Goal: Information Seeking & Learning: Learn about a topic

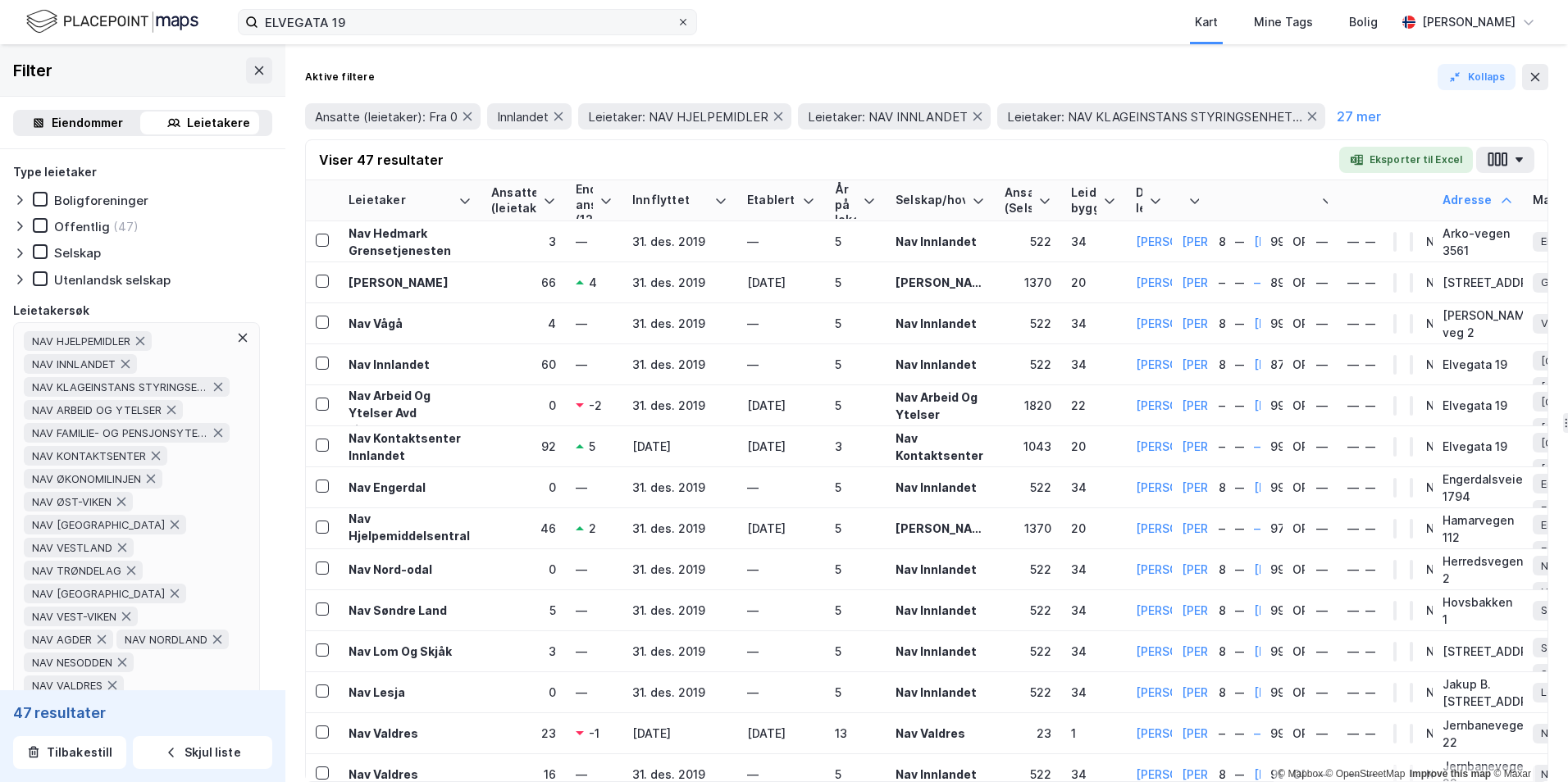
click at [680, 21] on icon at bounding box center [683, 21] width 9 height 9
click at [677, 21] on input "ELVEGATA 19" at bounding box center [467, 21] width 418 height 25
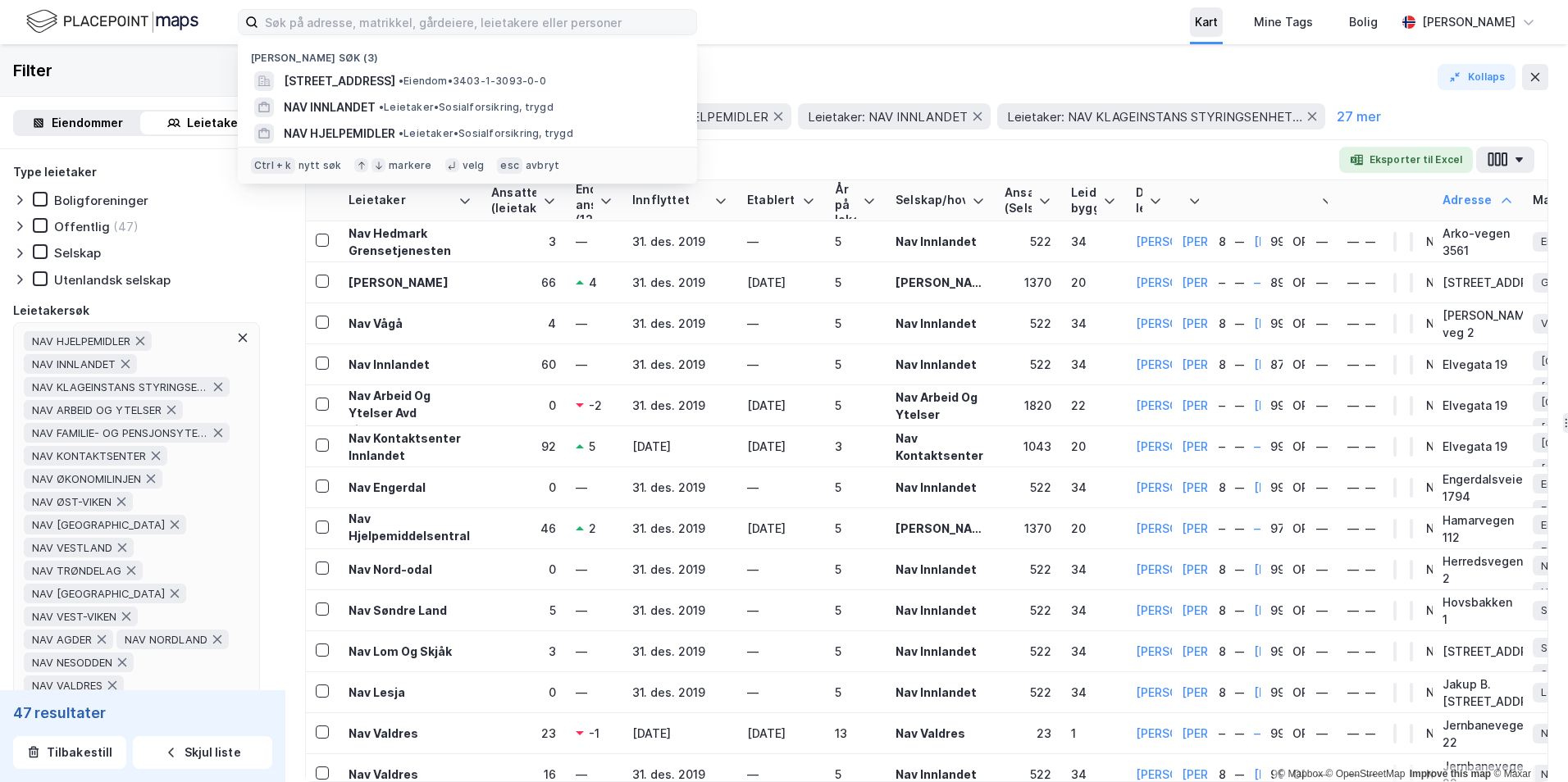
click at [1058, 28] on div "Kart" at bounding box center [1206, 21] width 23 height 20
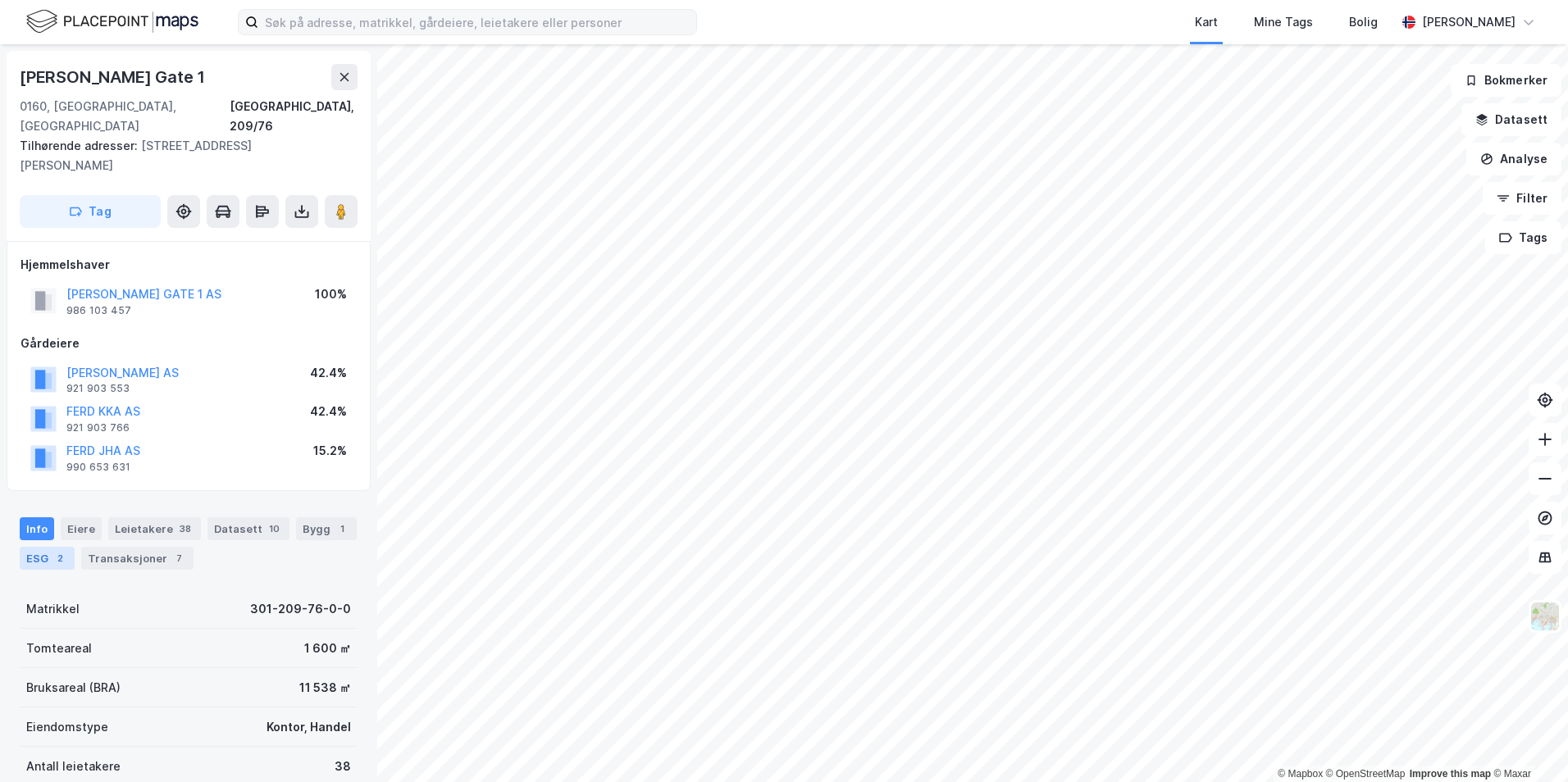
click at [44, 547] on div "ESG 2" at bounding box center [47, 558] width 55 height 23
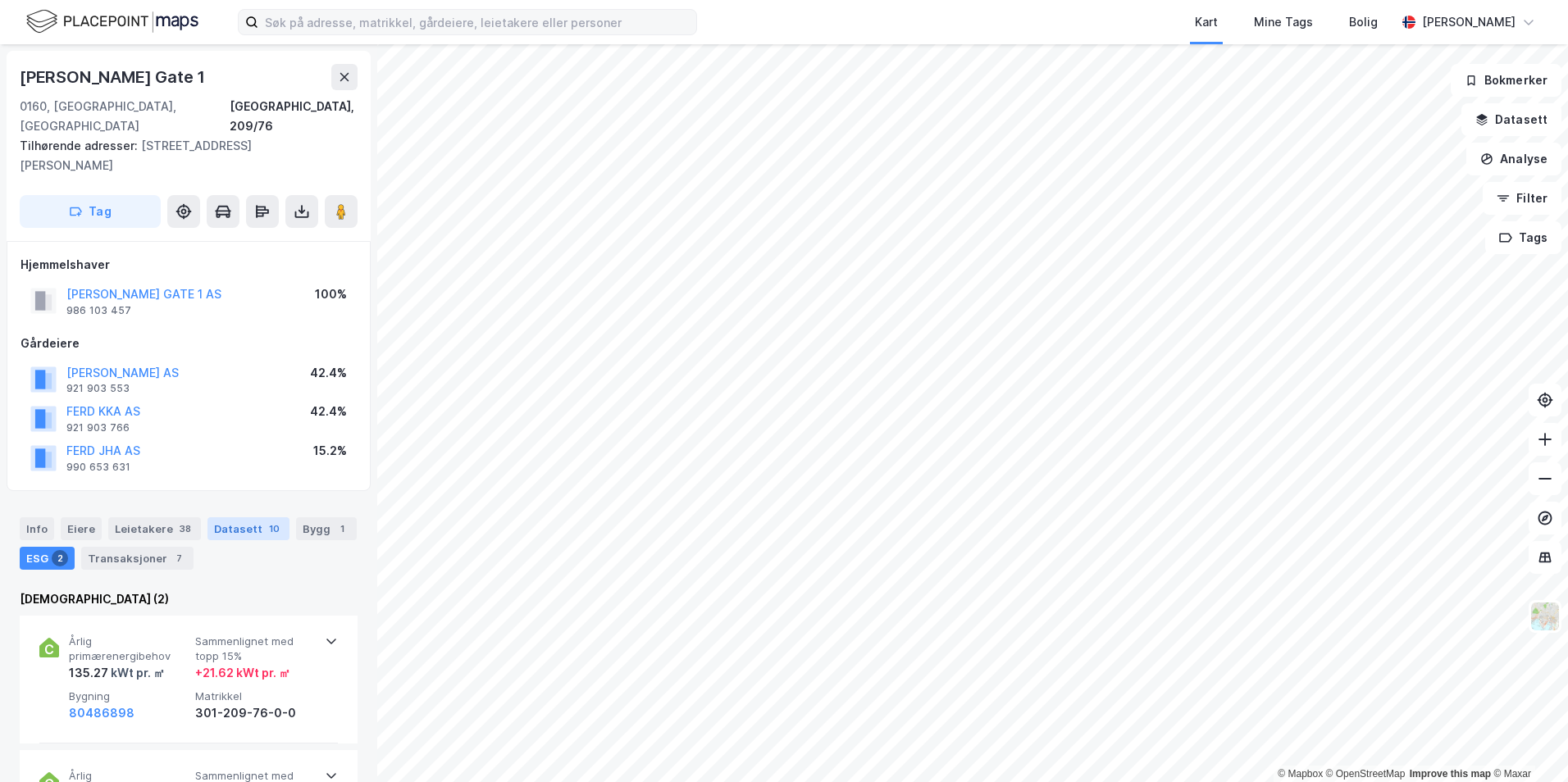
click at [247, 517] on div "Datasett 10" at bounding box center [248, 528] width 82 height 23
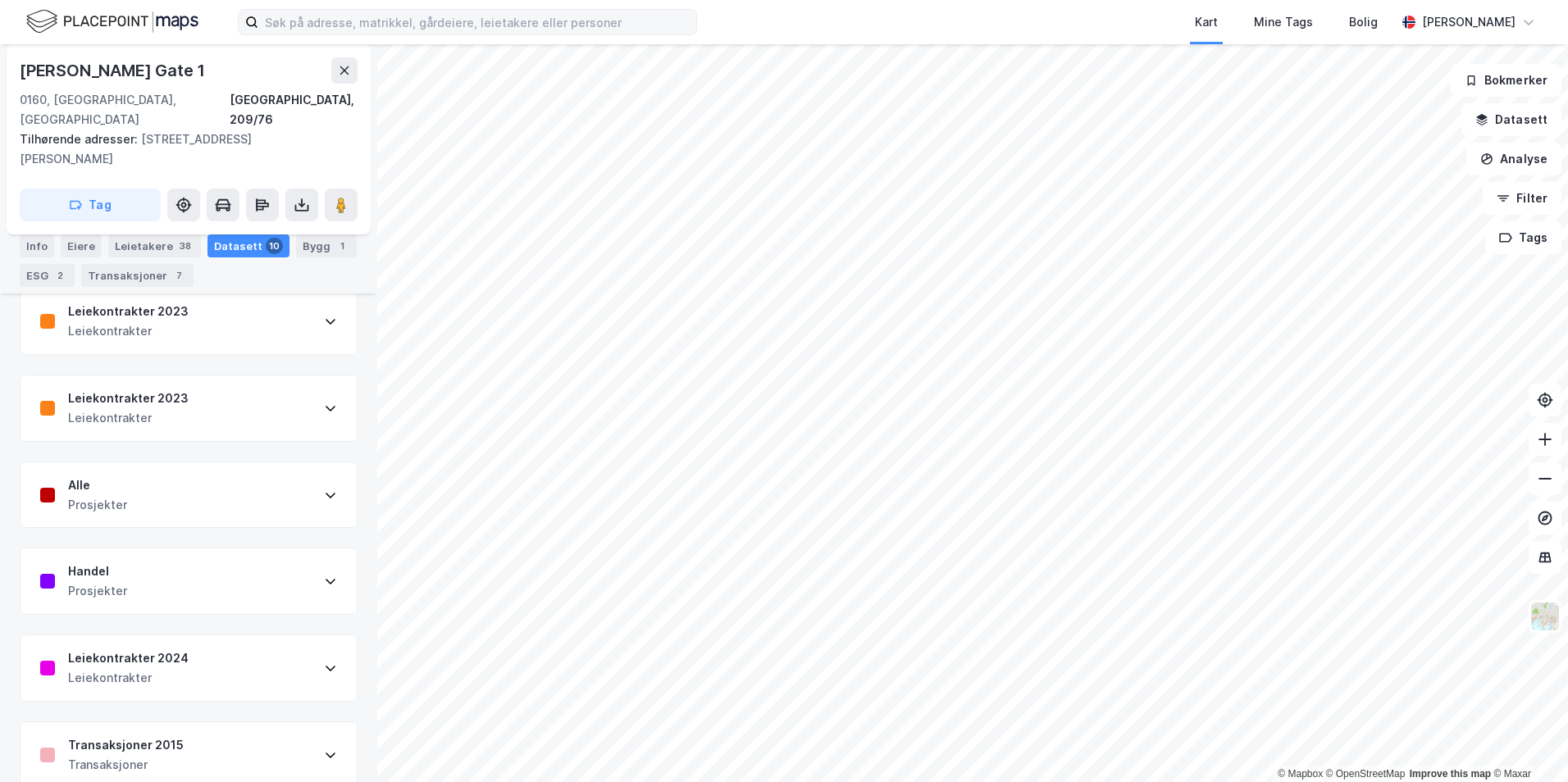
scroll to position [656, 0]
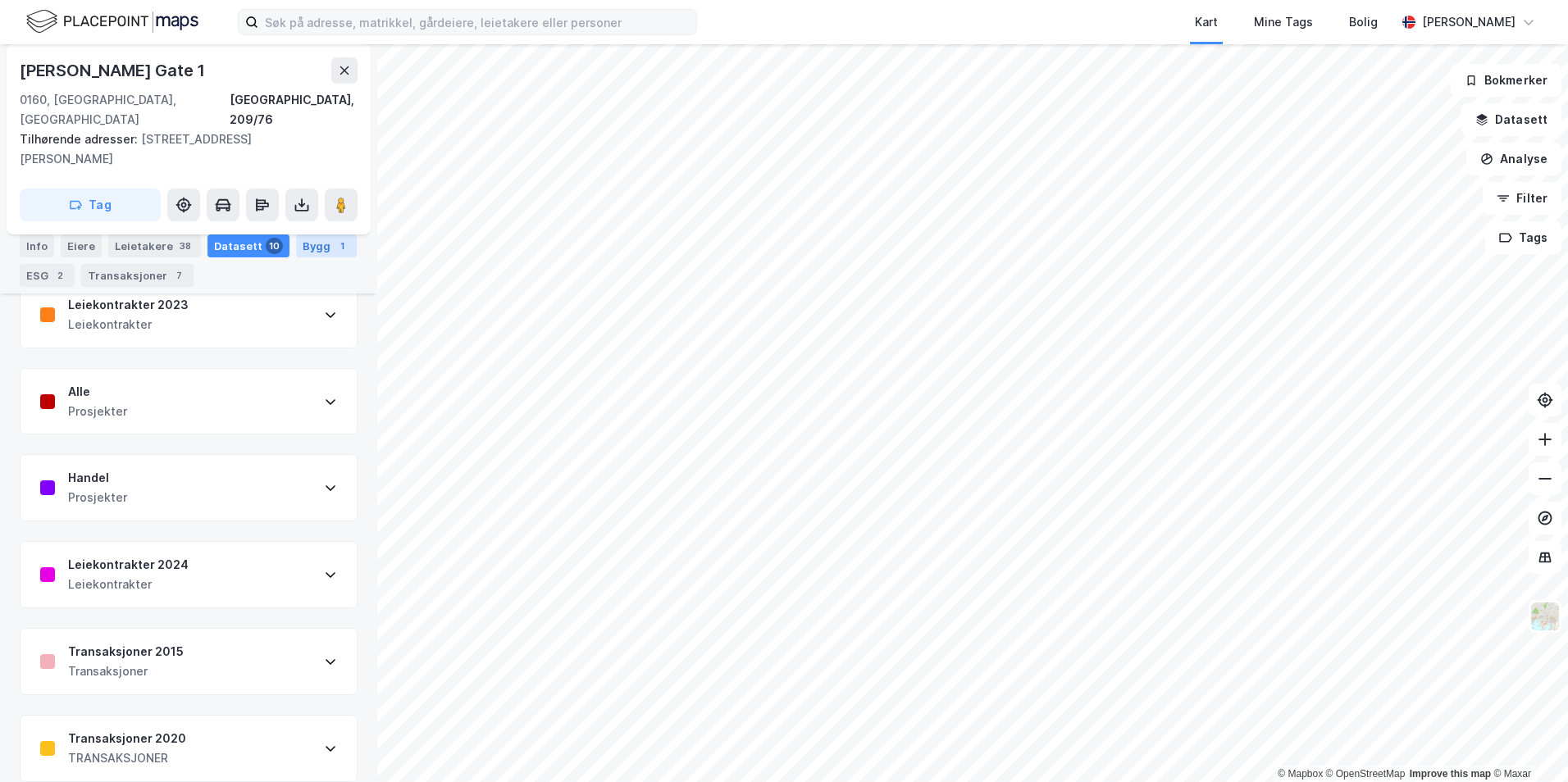
click at [311, 241] on div "Bygg 1" at bounding box center [326, 246] width 61 height 23
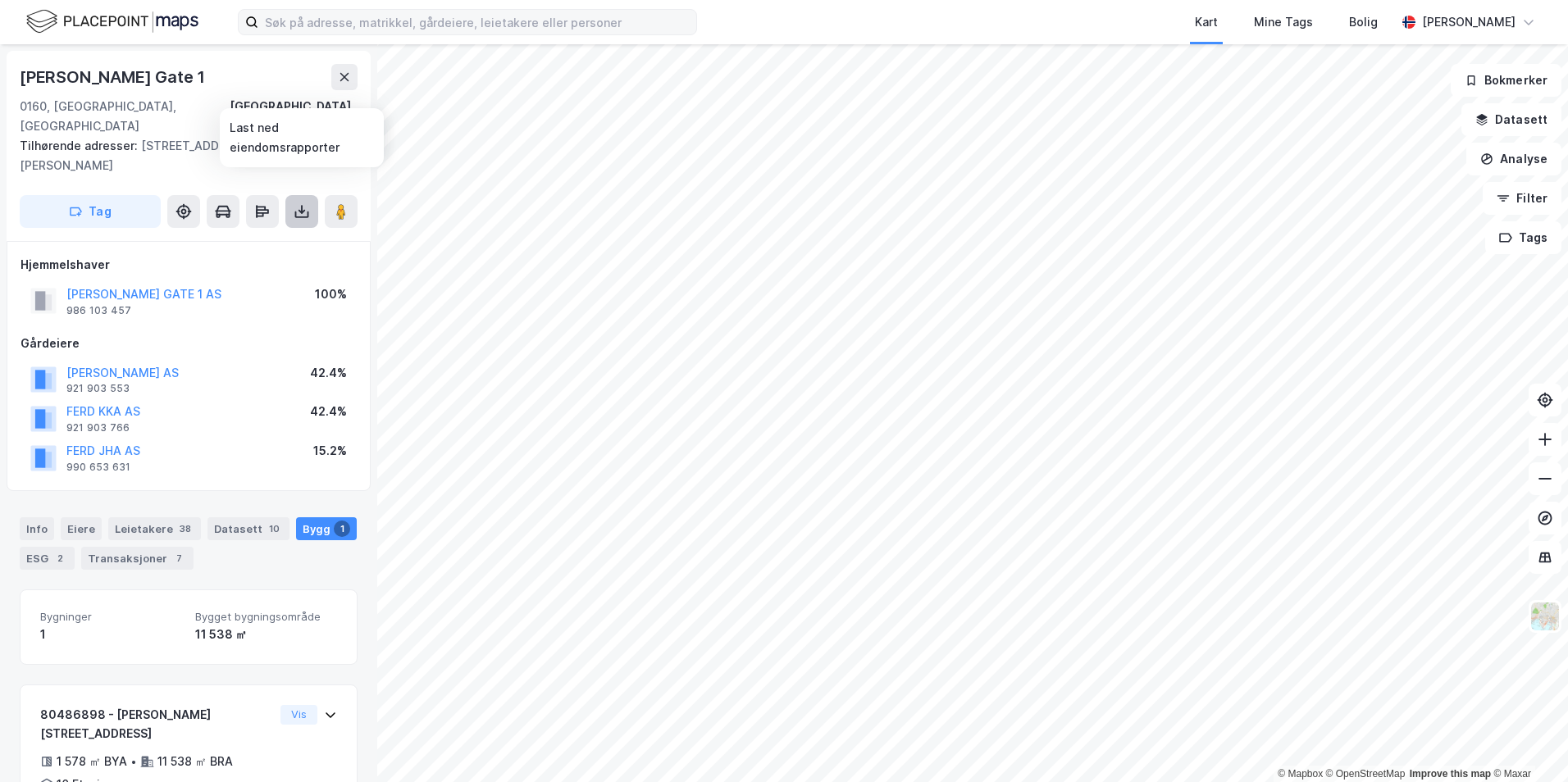
click at [294, 204] on icon at bounding box center [301, 211] width 16 height 16
click at [204, 136] on div "Tilhørende adresser: [STREET_ADDRESS][PERSON_NAME]" at bounding box center [182, 156] width 325 height 40
click at [259, 204] on icon at bounding box center [262, 211] width 16 height 16
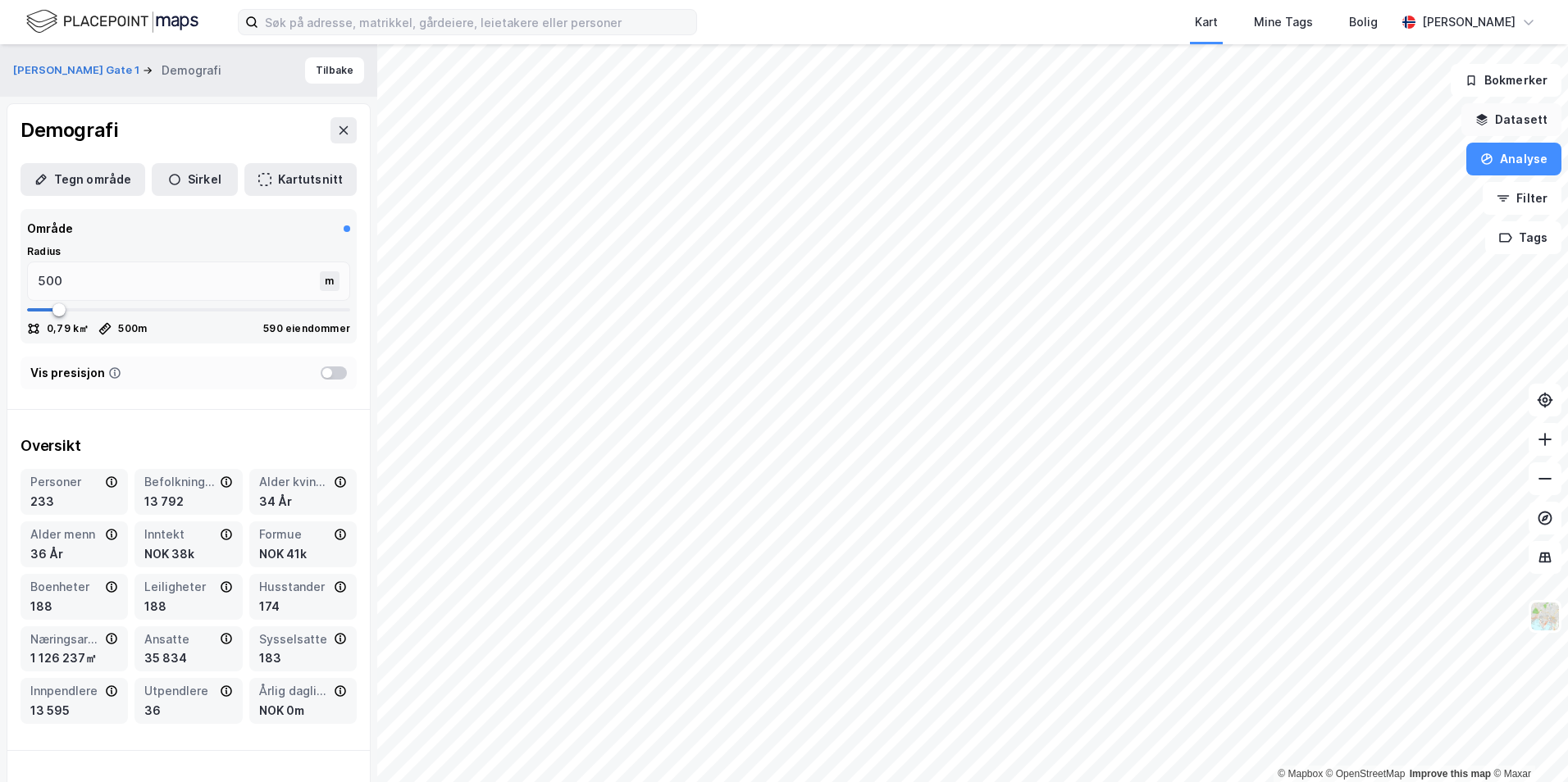
click at [1058, 124] on button "Datasett" at bounding box center [1511, 119] width 100 height 33
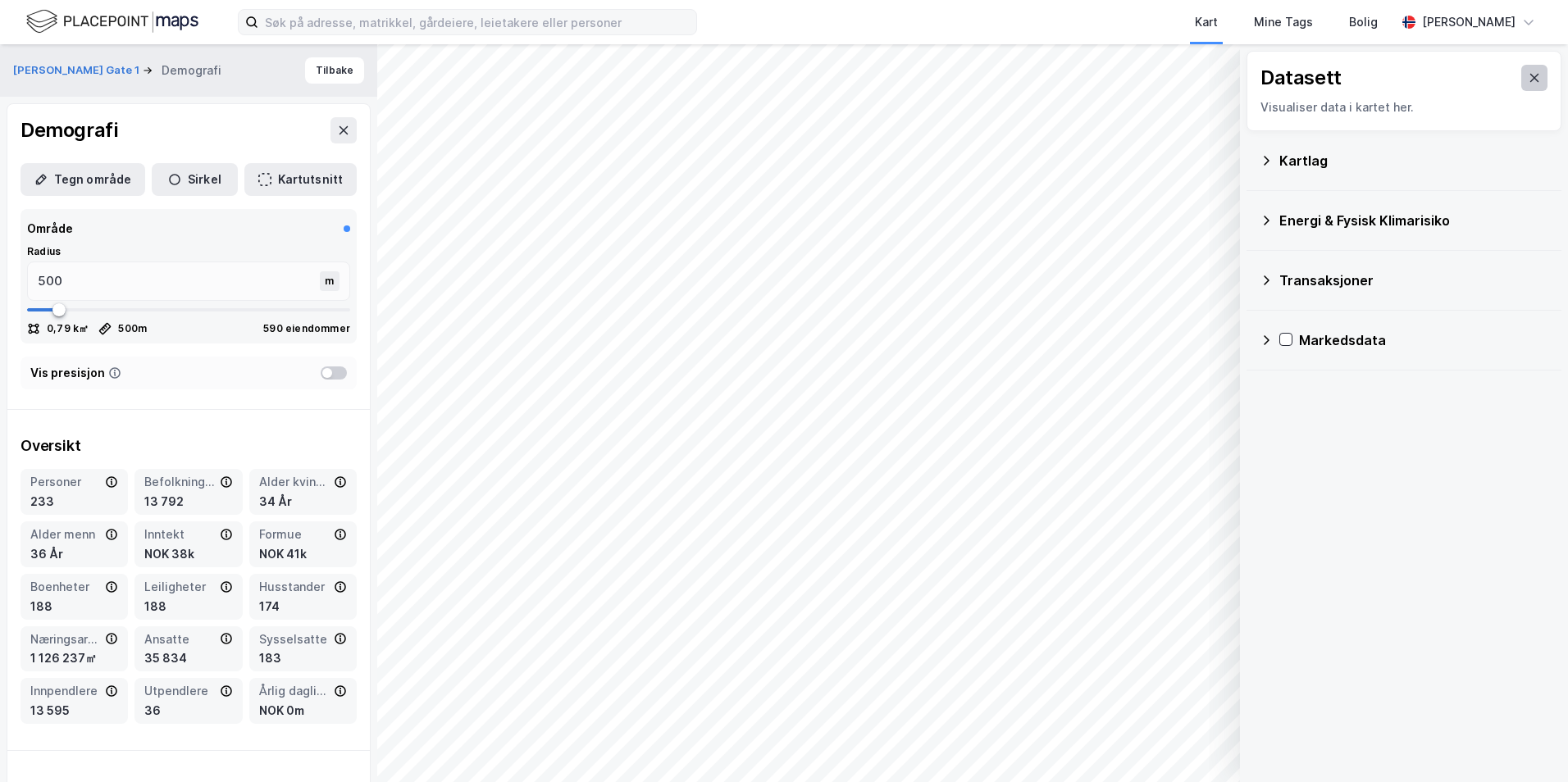
click at [1058, 76] on icon at bounding box center [1534, 77] width 13 height 13
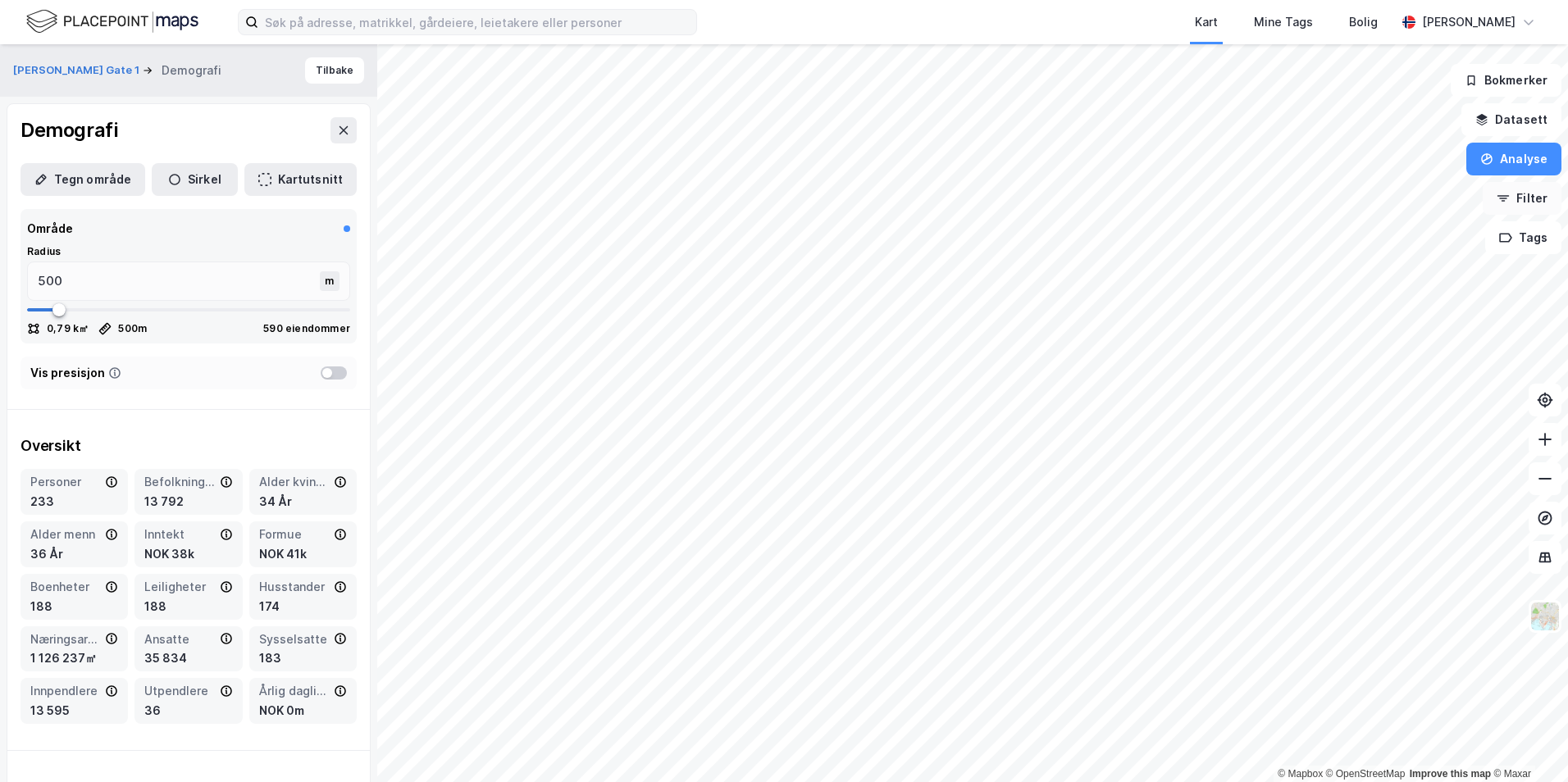
click at [1058, 192] on button "Filter" at bounding box center [1522, 199] width 79 height 33
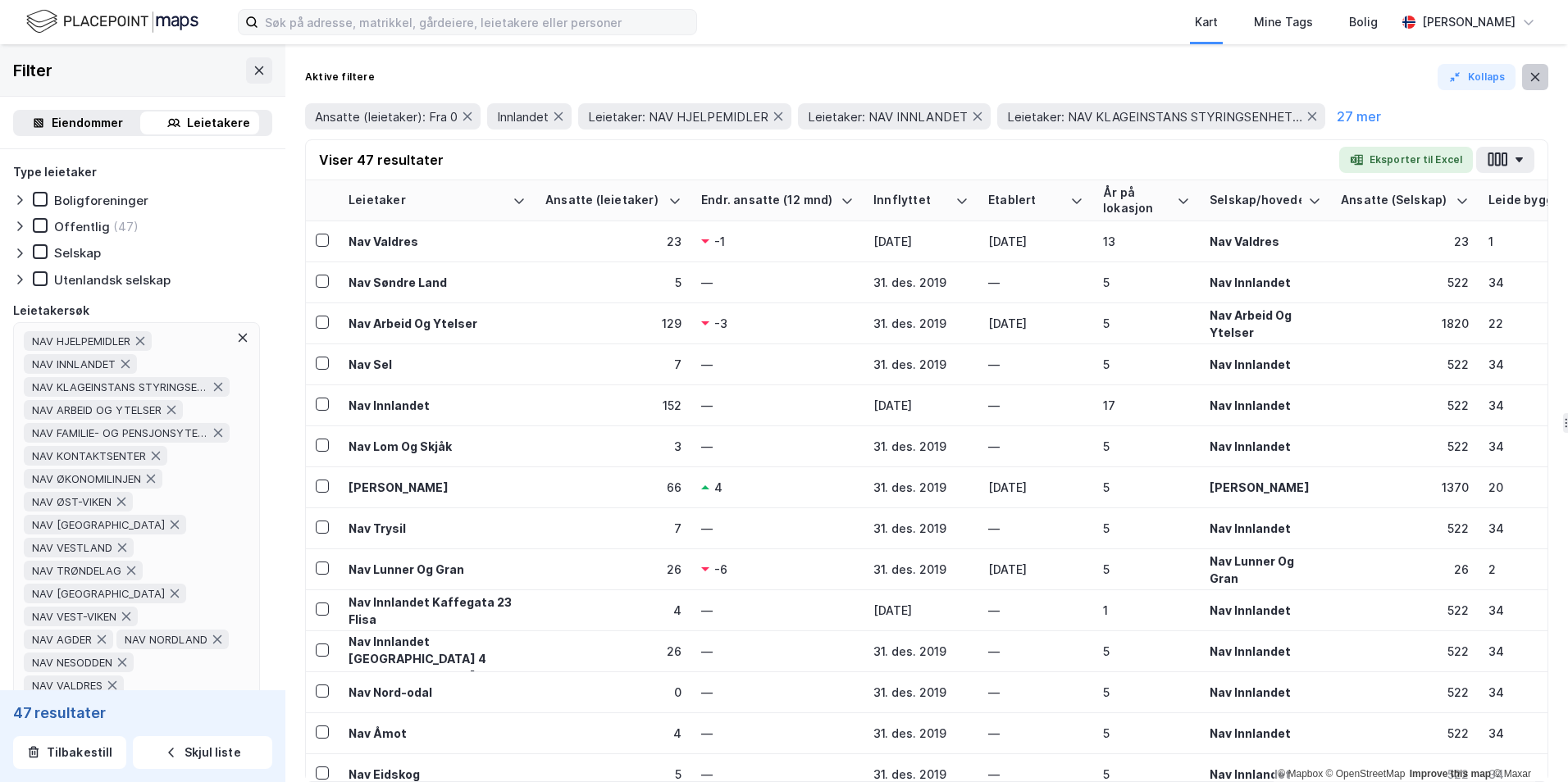
click at [1058, 76] on button at bounding box center [1534, 76] width 27 height 27
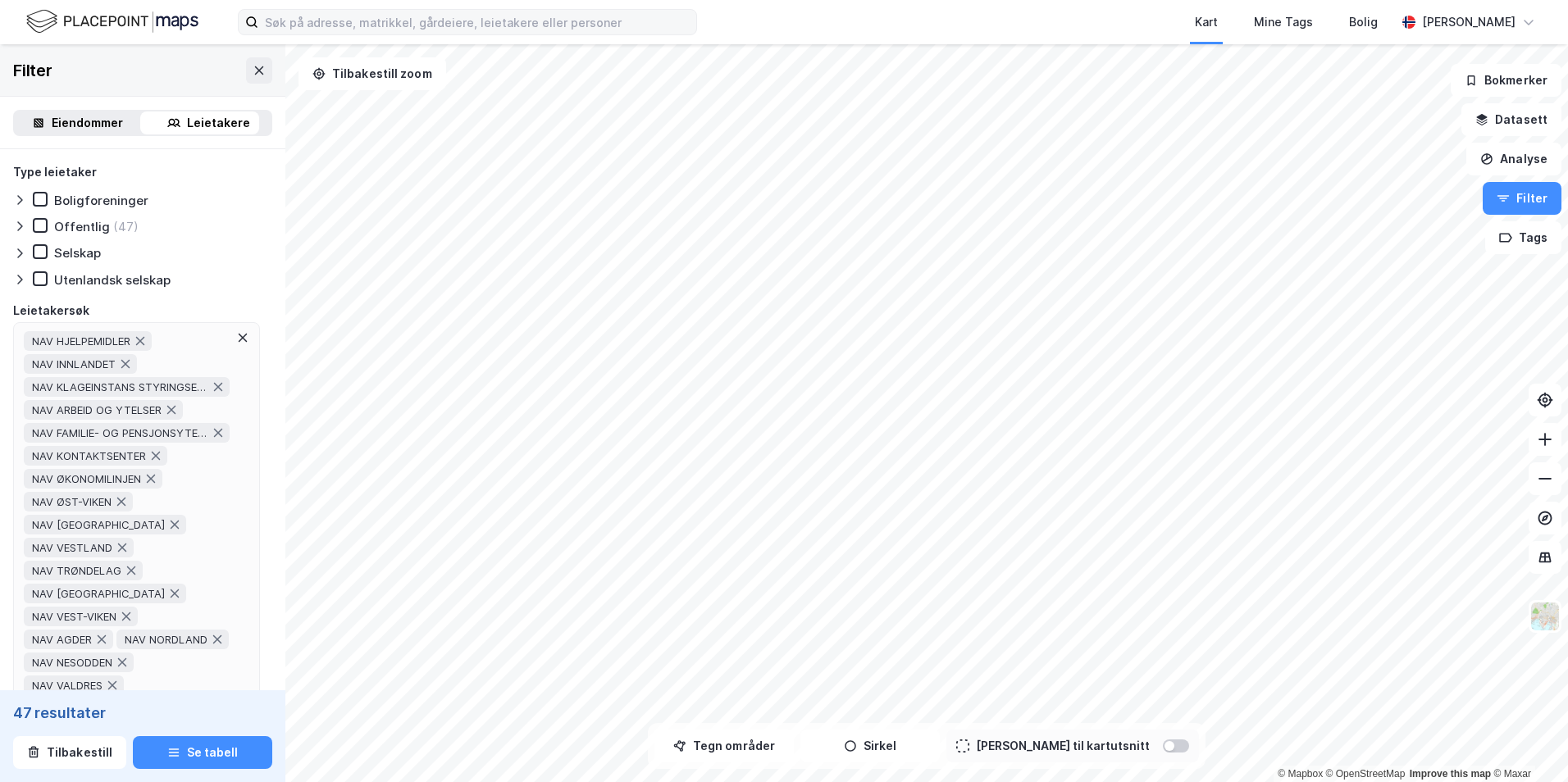
click at [89, 119] on div "Eiendommer" at bounding box center [87, 123] width 71 height 20
